Goal: Transaction & Acquisition: Subscribe to service/newsletter

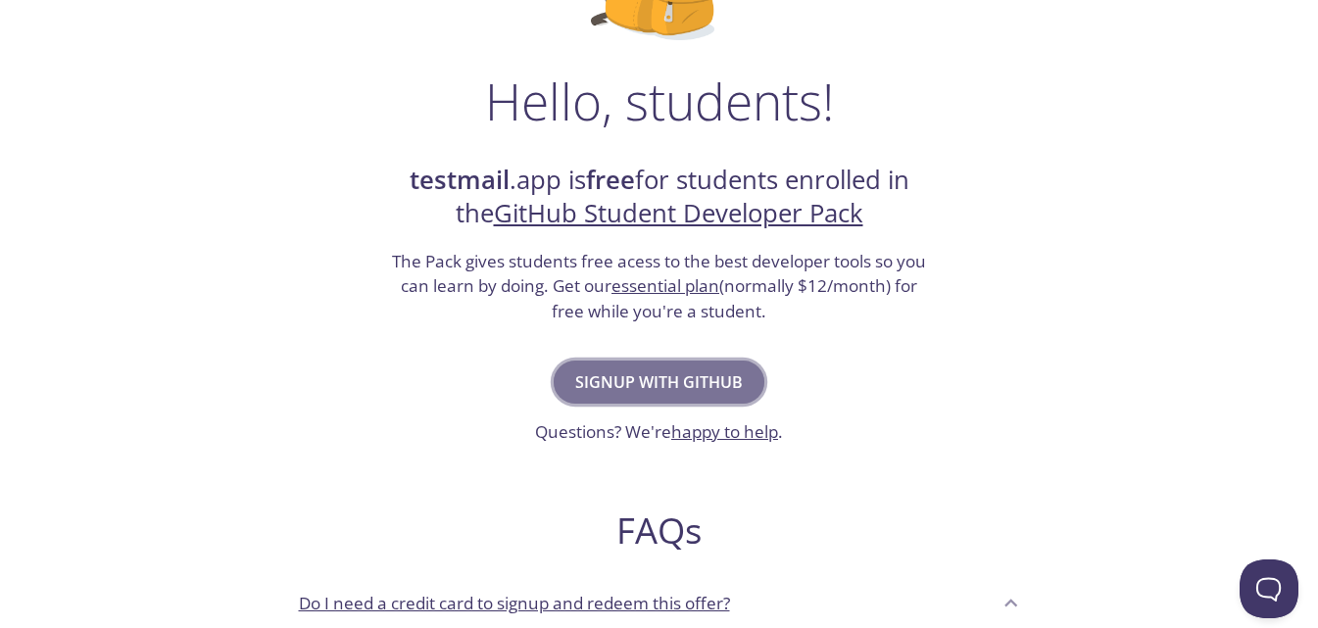
click at [720, 364] on button "Signup with GitHub" at bounding box center [659, 382] width 211 height 43
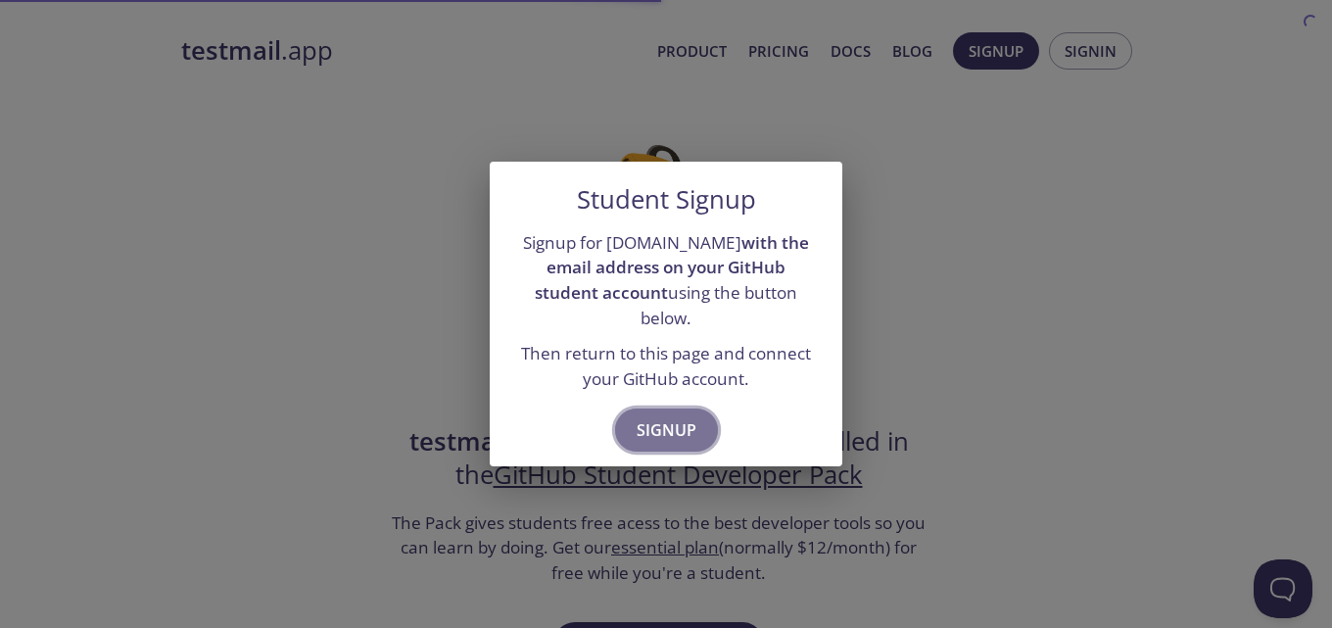
click at [692, 416] on span "Signup" at bounding box center [667, 429] width 60 height 27
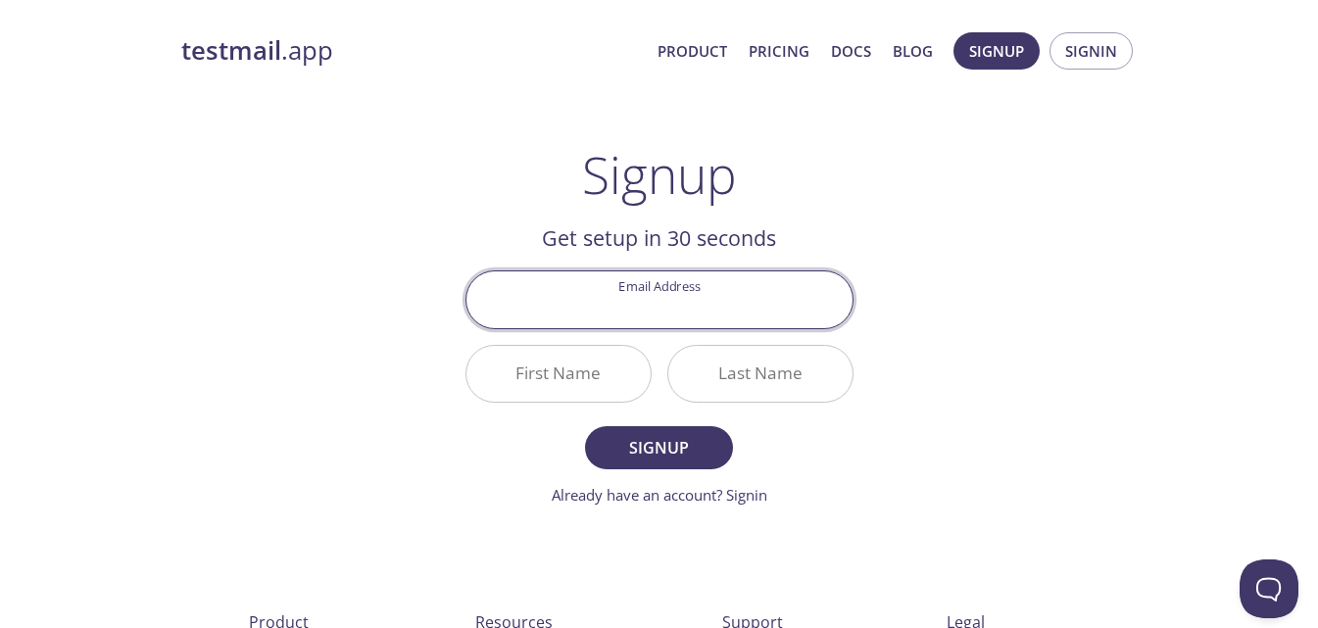
paste input "v1lsu9bvjo@gng.edu.pl"
type input "v1lsu9bvjo@gng.edu.pl"
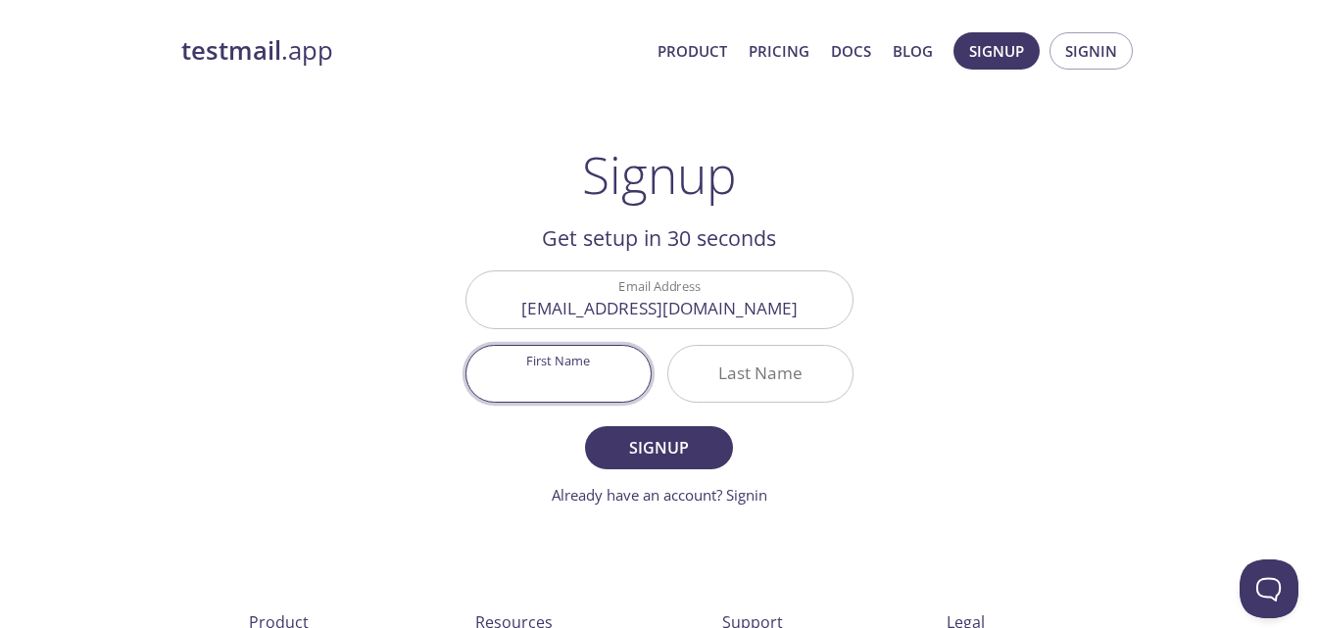
click at [587, 377] on input "First Name" at bounding box center [558, 374] width 184 height 56
type input "Alex"
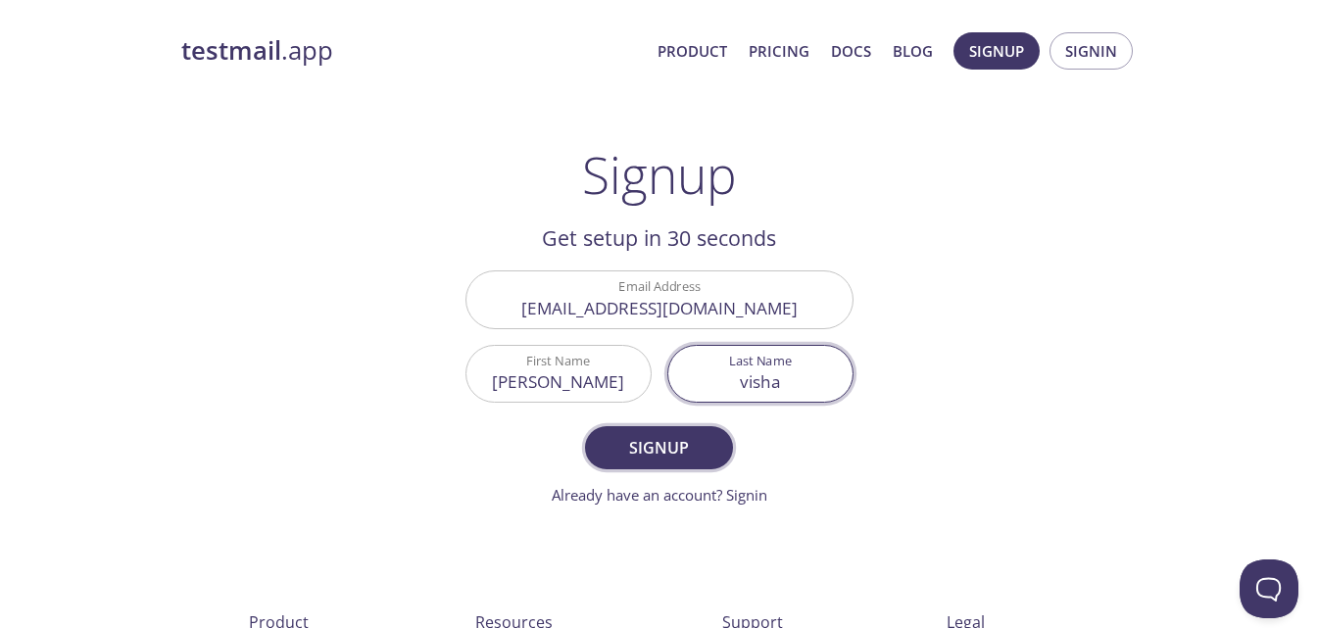
type input "visha"
drag, startPoint x: 631, startPoint y: 441, endPoint x: 652, endPoint y: 445, distance: 20.9
click at [646, 444] on span "Signup" at bounding box center [658, 447] width 104 height 27
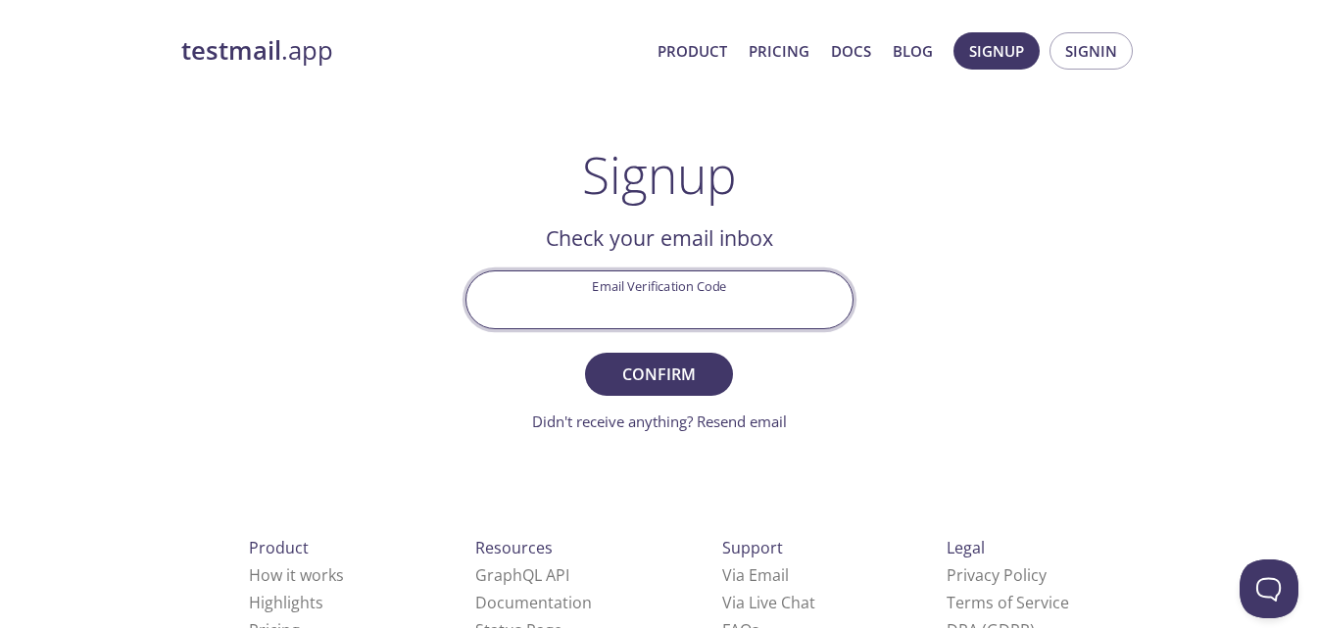
click at [632, 305] on input "Email Verification Code" at bounding box center [659, 299] width 386 height 56
paste input "3JV17B9"
type input "3JV17B9"
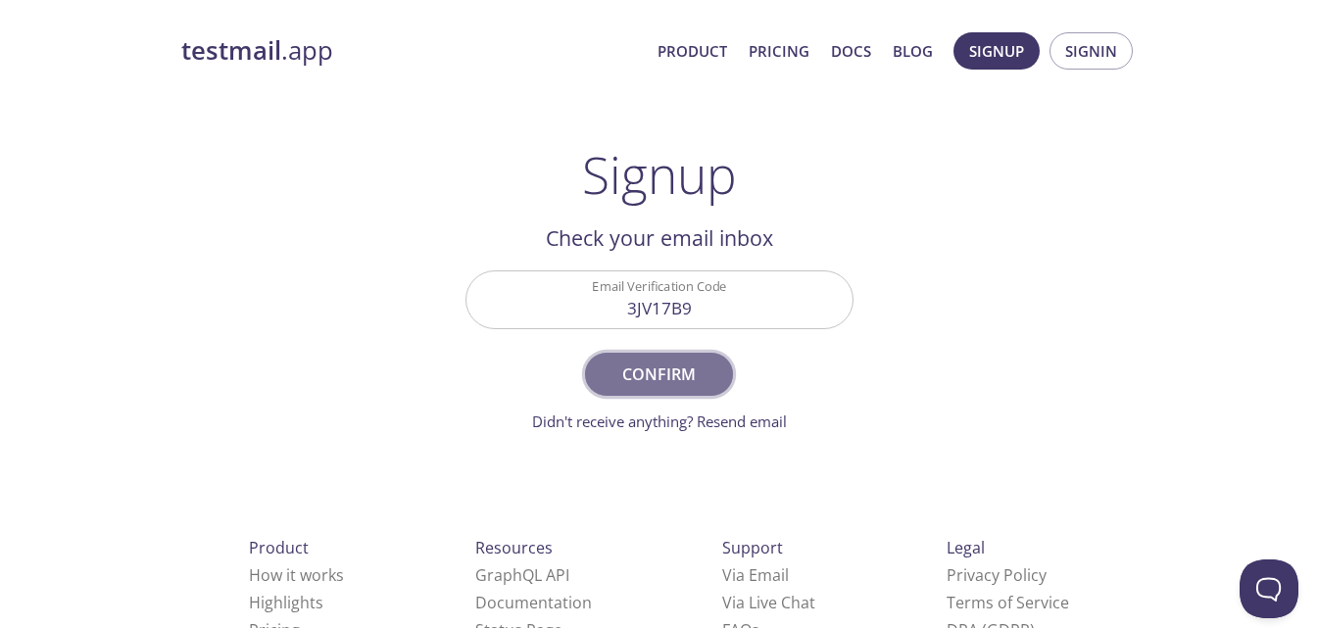
click at [688, 377] on span "Confirm" at bounding box center [658, 374] width 104 height 27
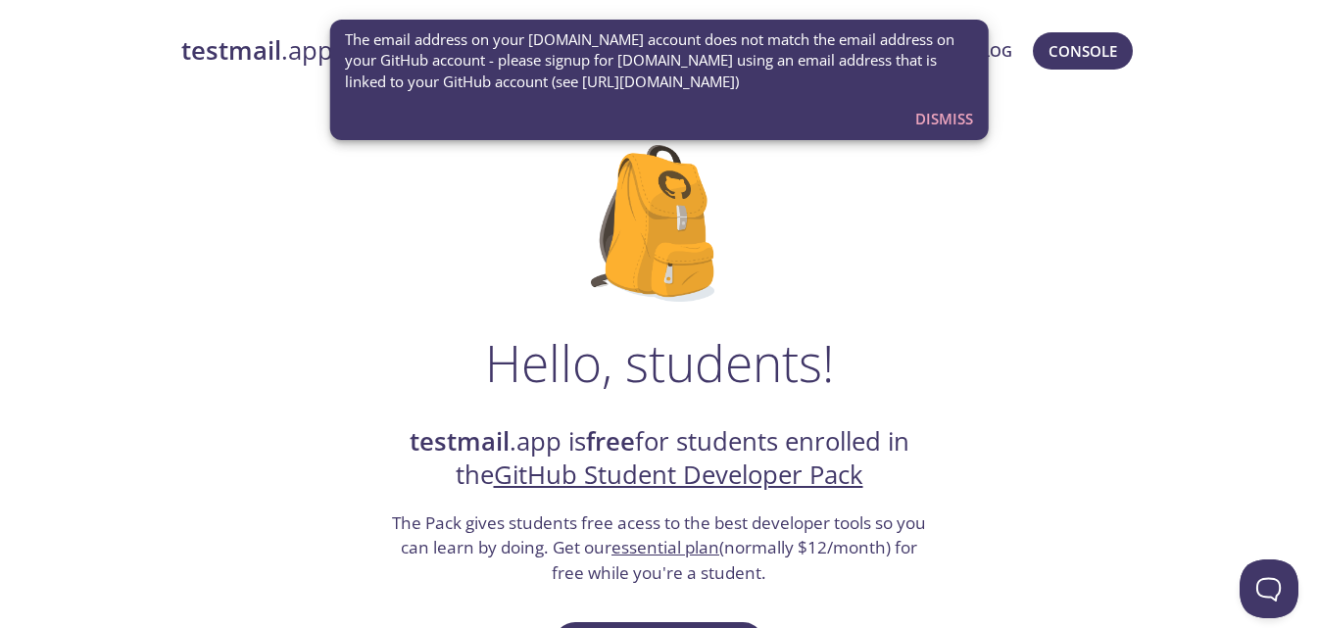
click at [942, 120] on span "Dismiss" at bounding box center [944, 118] width 58 height 25
